Goal: Find specific page/section: Find specific page/section

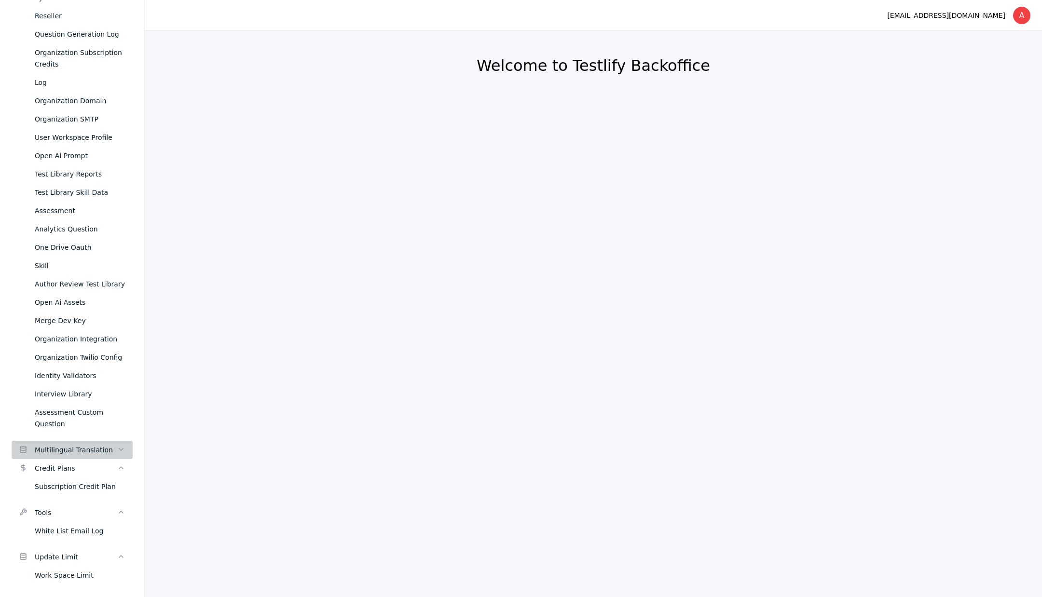
scroll to position [382, 0]
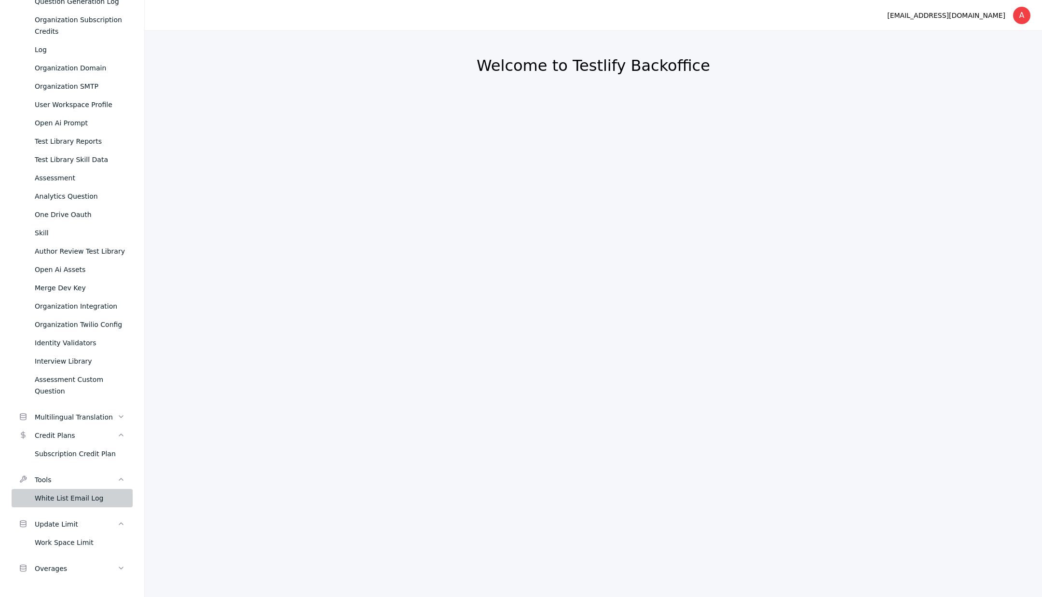
click at [65, 493] on div "White List Email Log" at bounding box center [80, 499] width 90 height 12
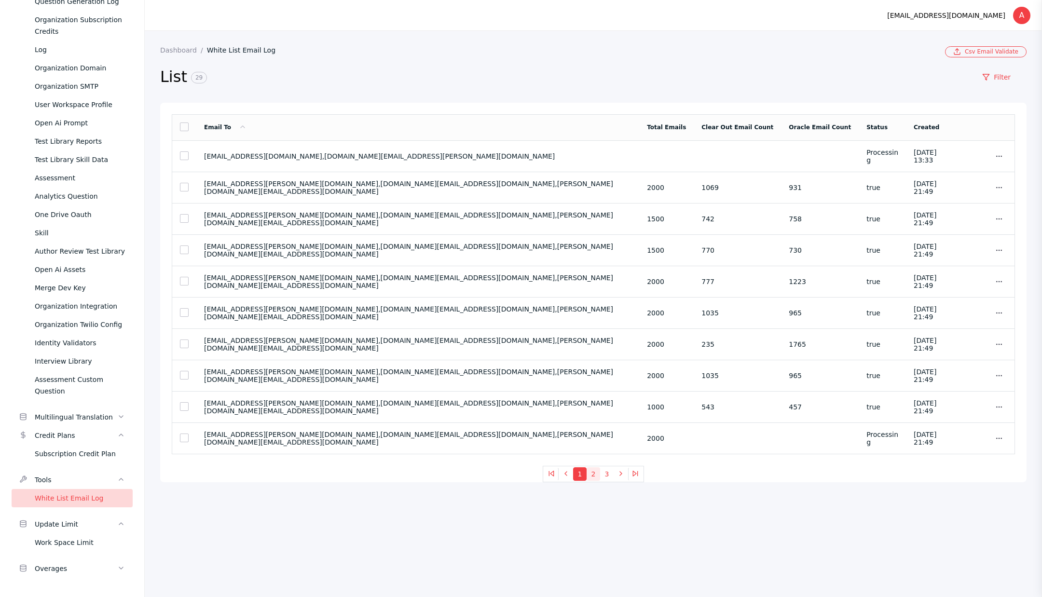
click at [593, 480] on button "2" at bounding box center [594, 475] width 14 height 14
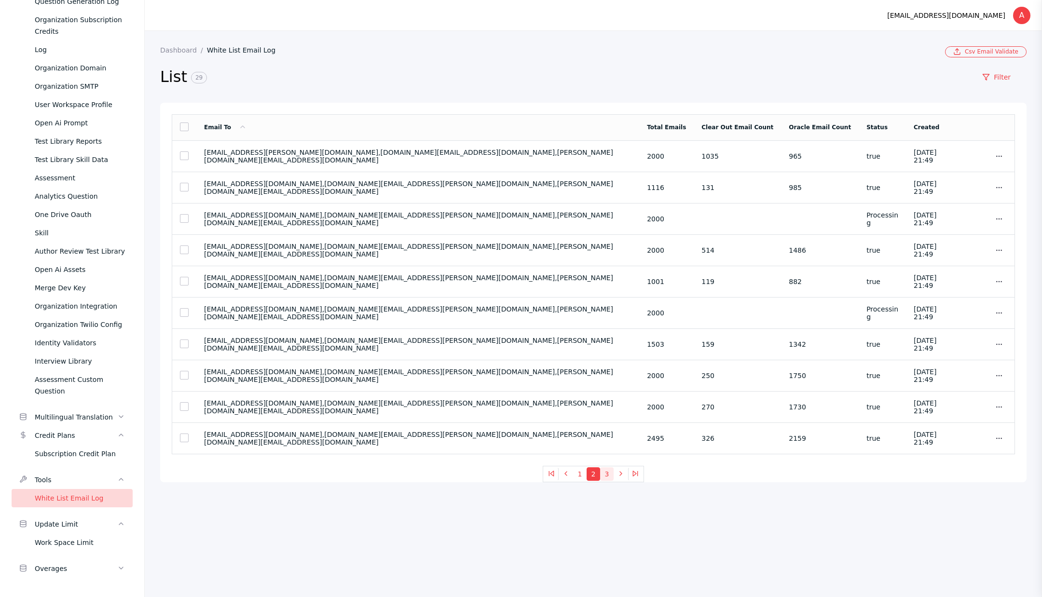
click at [606, 478] on button "3" at bounding box center [607, 475] width 14 height 14
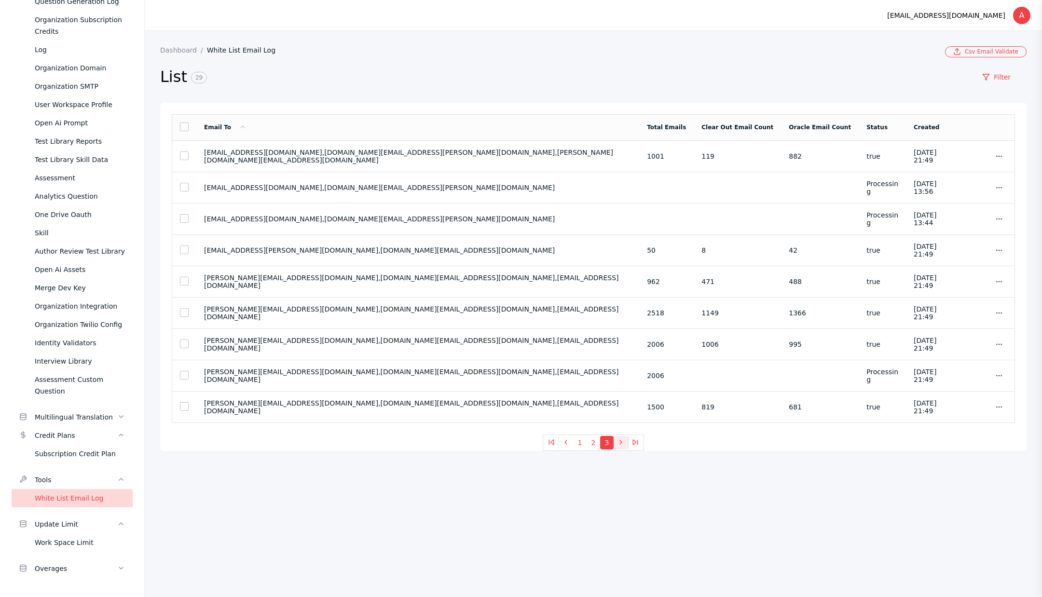
click at [618, 445] on icon at bounding box center [621, 443] width 8 height 8
click at [582, 448] on button "1" at bounding box center [580, 443] width 14 height 14
